Goal: Check status: Check status

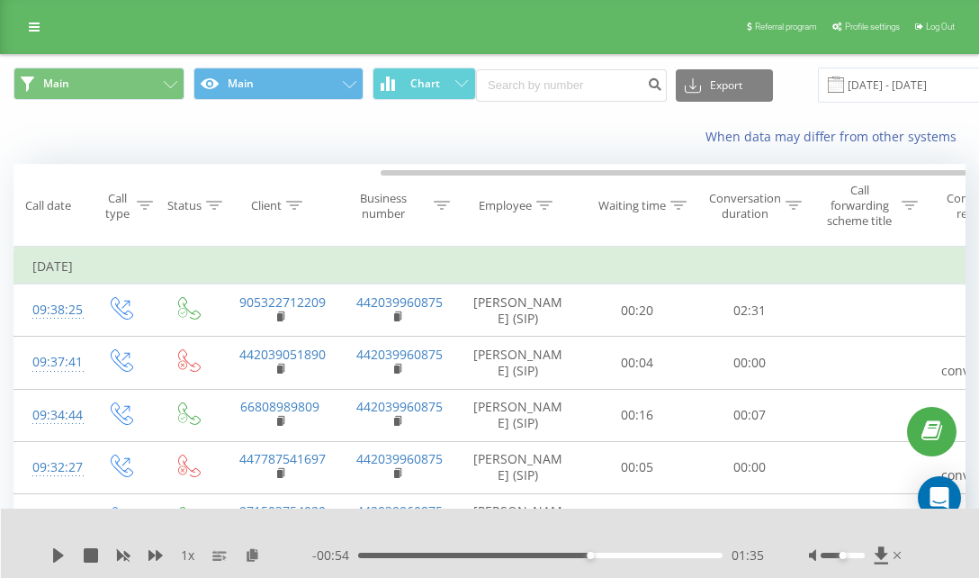
scroll to position [0, 201]
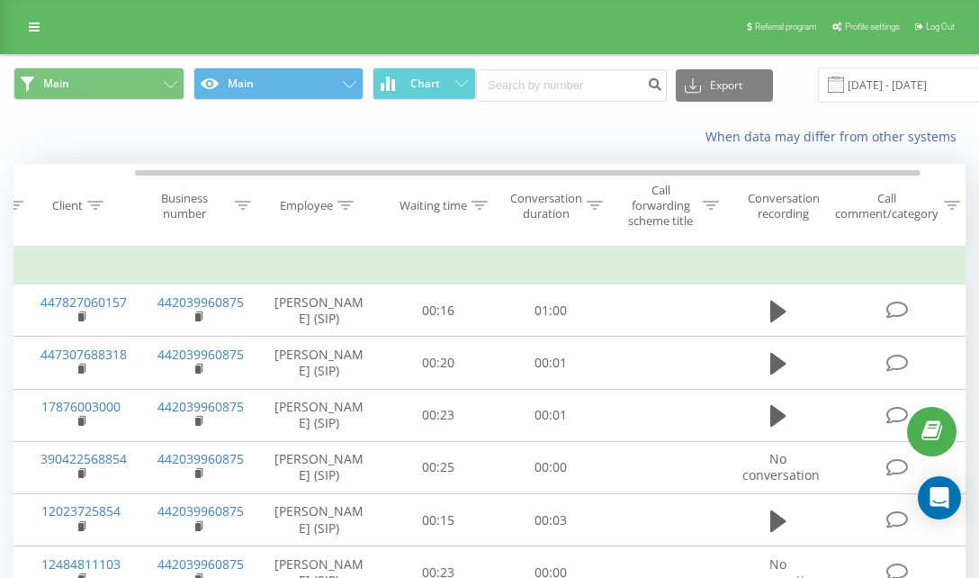
scroll to position [0, 201]
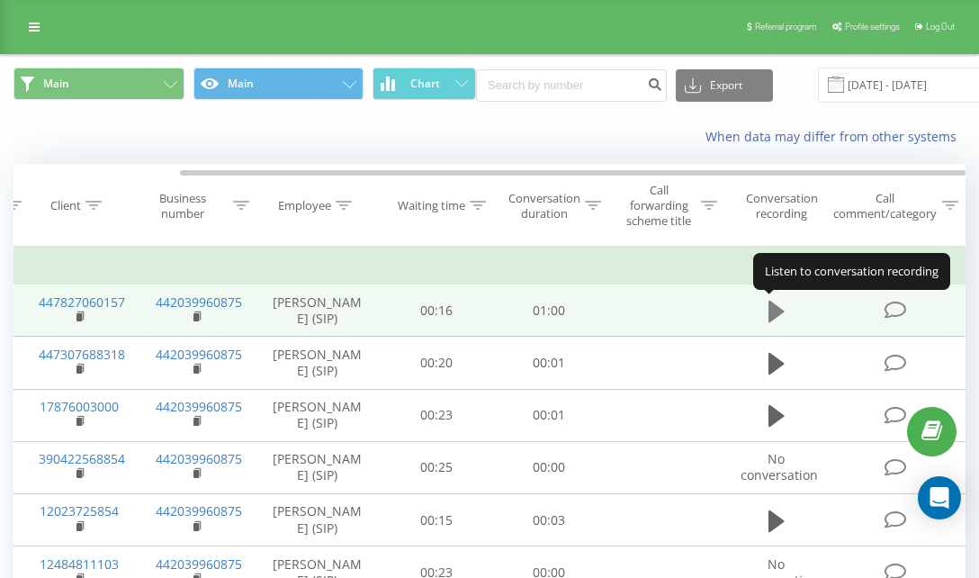
click at [763, 310] on button at bounding box center [776, 311] width 27 height 27
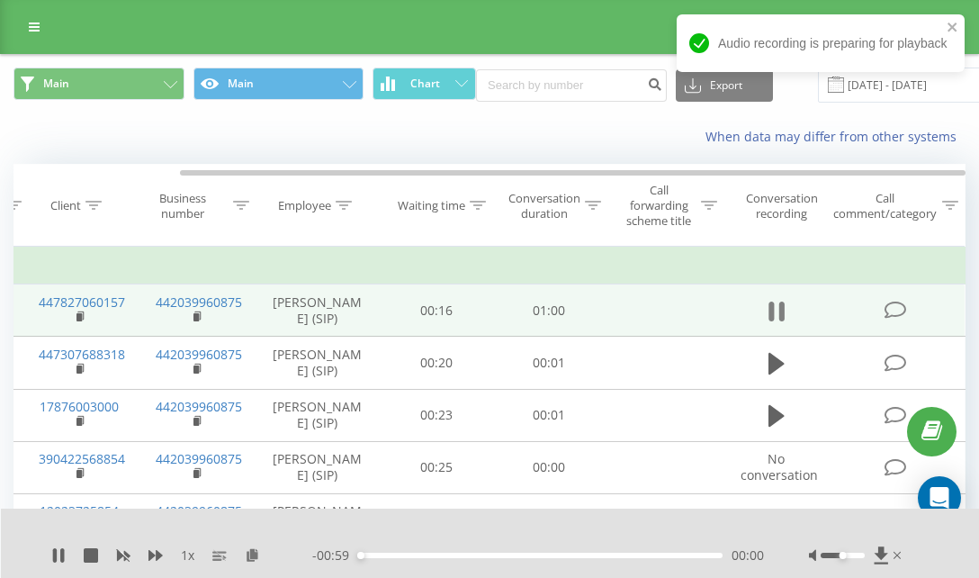
click at [778, 318] on icon at bounding box center [780, 311] width 5 height 20
click at [876, 553] on icon at bounding box center [880, 554] width 13 height 17
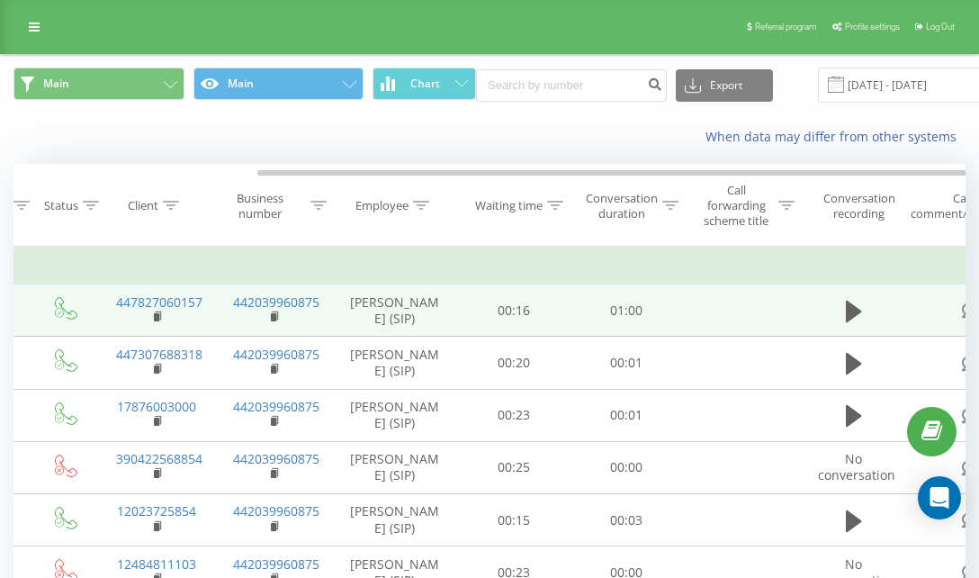
scroll to position [0, 201]
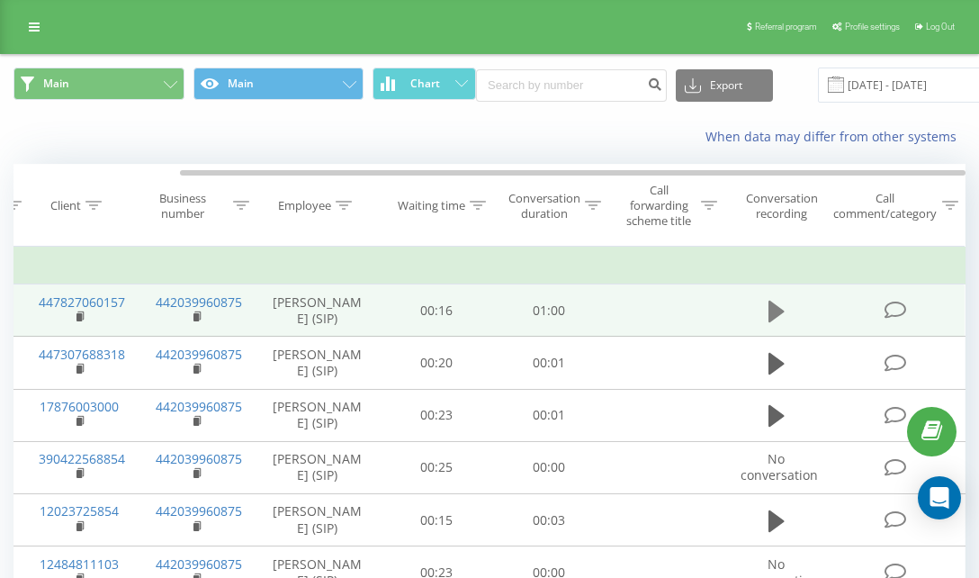
click at [777, 313] on icon at bounding box center [776, 312] width 16 height 22
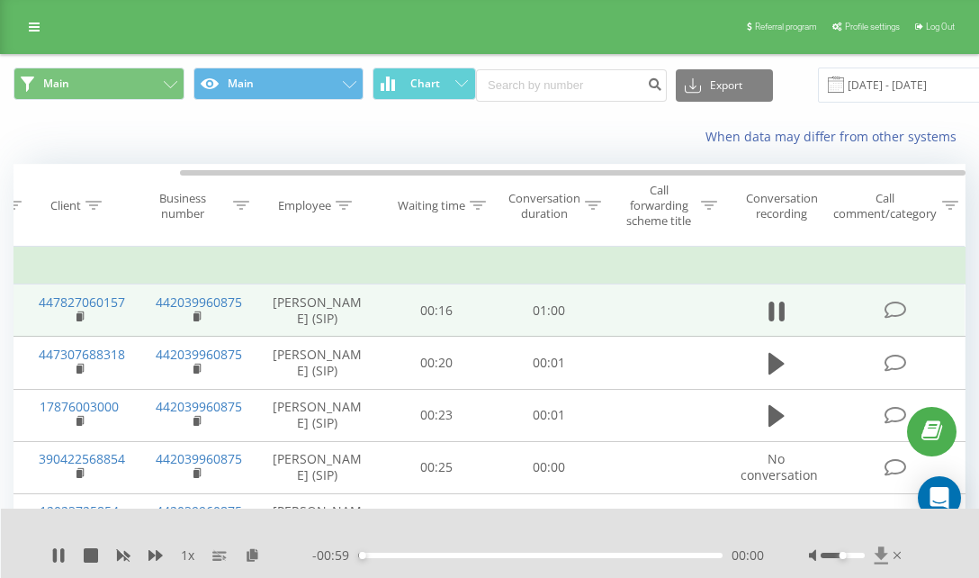
click at [884, 552] on icon at bounding box center [881, 555] width 15 height 18
click at [57, 561] on icon at bounding box center [58, 555] width 14 height 14
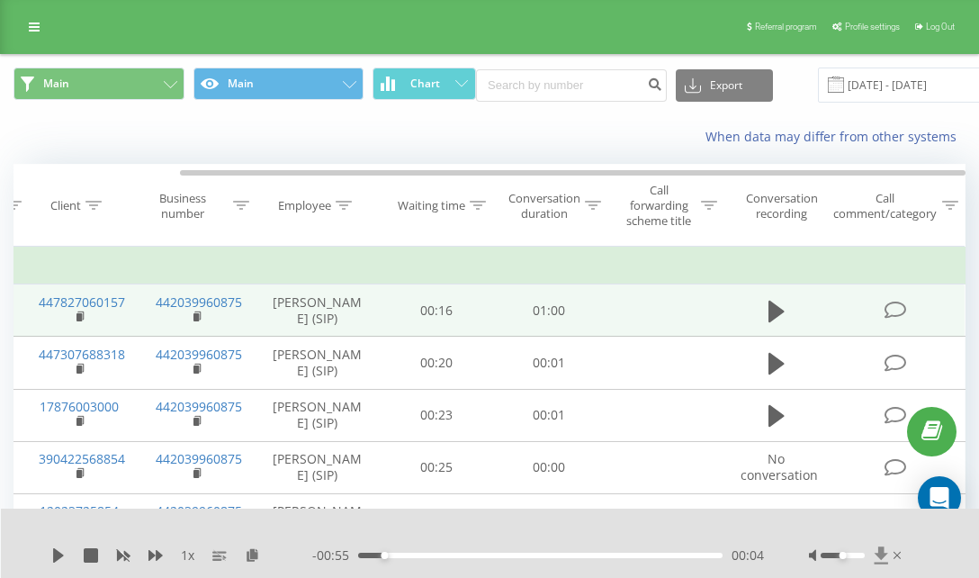
click at [880, 552] on icon at bounding box center [880, 554] width 13 height 17
click at [886, 552] on icon at bounding box center [880, 554] width 13 height 17
click at [894, 555] on icon at bounding box center [896, 555] width 7 height 14
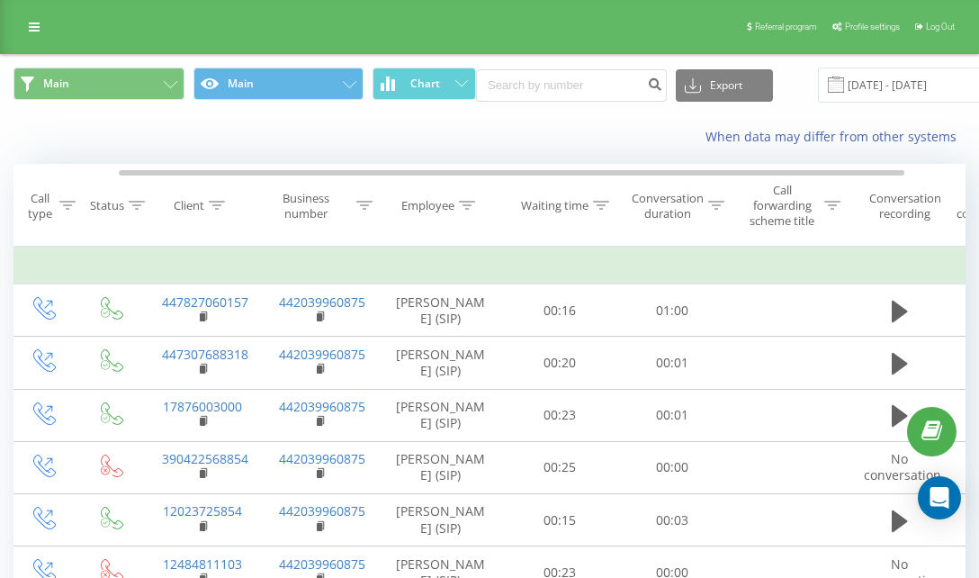
scroll to position [0, 201]
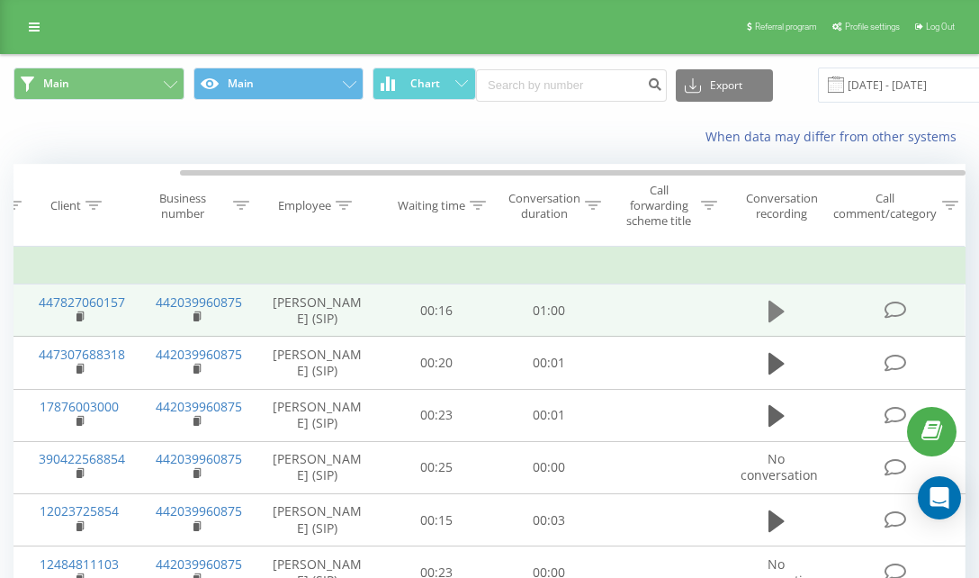
click at [772, 312] on icon at bounding box center [776, 312] width 16 height 22
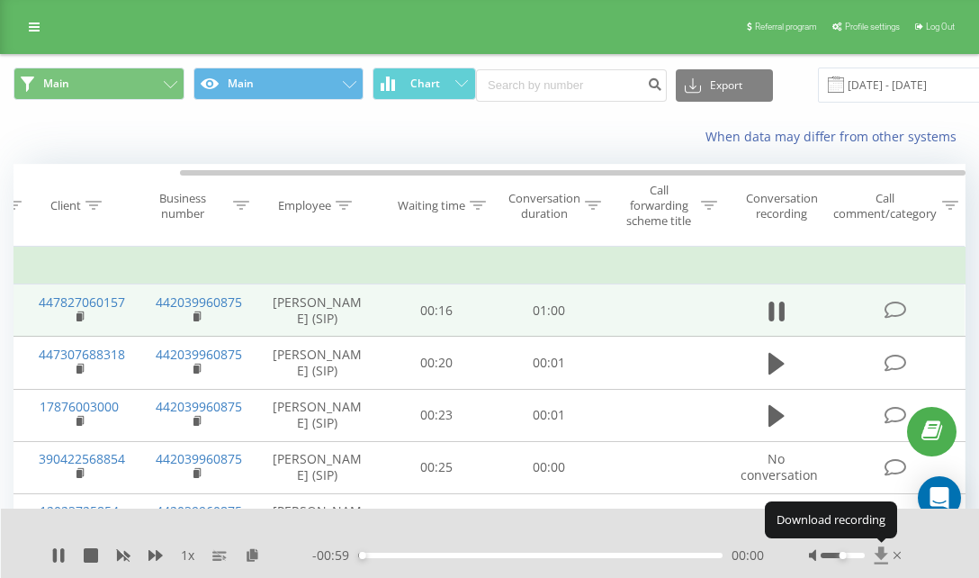
click at [882, 552] on icon at bounding box center [880, 554] width 13 height 17
click at [782, 321] on icon at bounding box center [776, 311] width 16 height 25
click at [883, 554] on icon at bounding box center [880, 554] width 13 height 17
click at [878, 555] on icon at bounding box center [880, 554] width 13 height 17
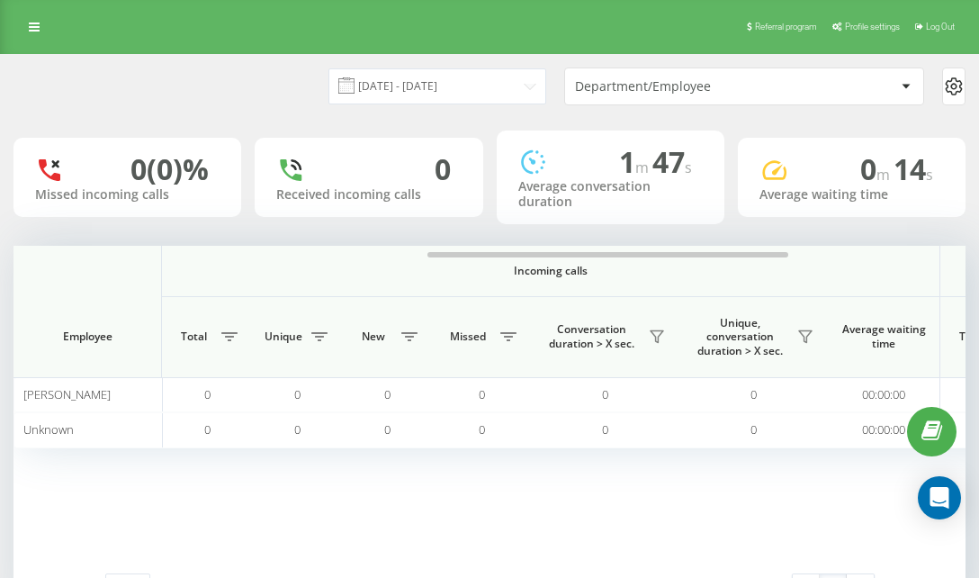
scroll to position [0, 301]
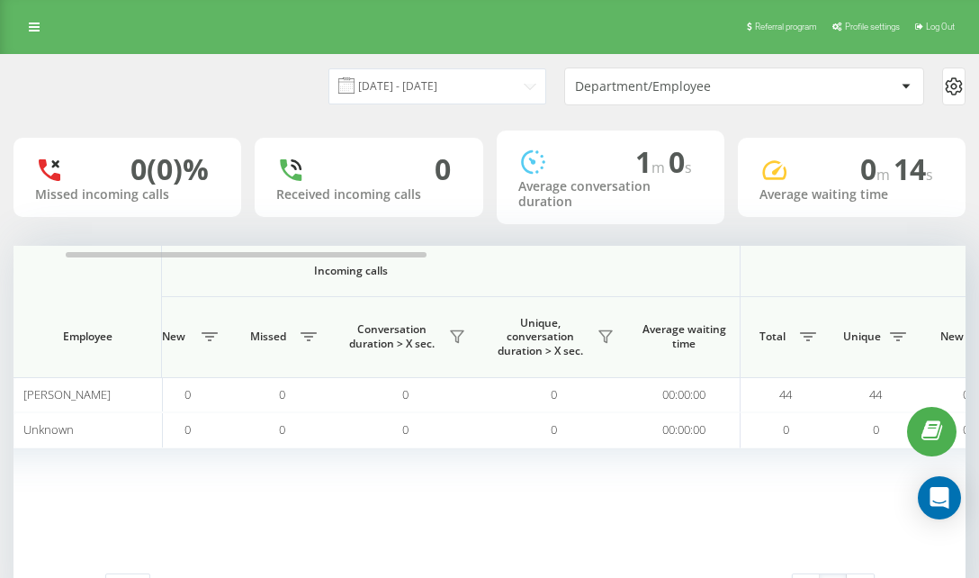
scroll to position [0, 211]
